Goal: Communication & Community: Share content

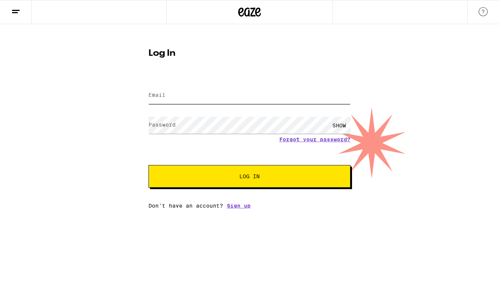
type input "[EMAIL_ADDRESS][DOMAIN_NAME]"
click at [249, 177] on button "Log In" at bounding box center [249, 176] width 202 height 23
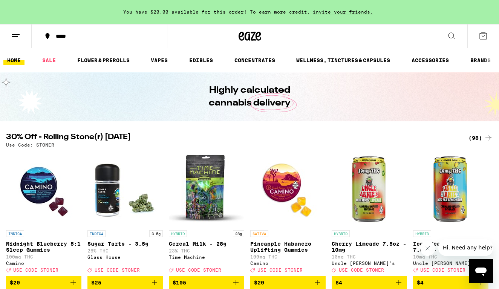
click at [336, 14] on span "invite your friends." at bounding box center [343, 11] width 66 height 5
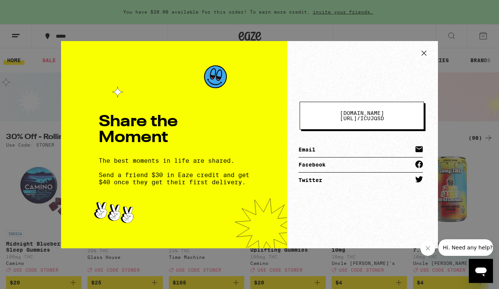
click at [340, 115] on span "[DOMAIN_NAME][URL] /" at bounding box center [362, 115] width 44 height 11
click at [424, 54] on icon at bounding box center [423, 52] width 11 height 11
